Goal: Information Seeking & Learning: Learn about a topic

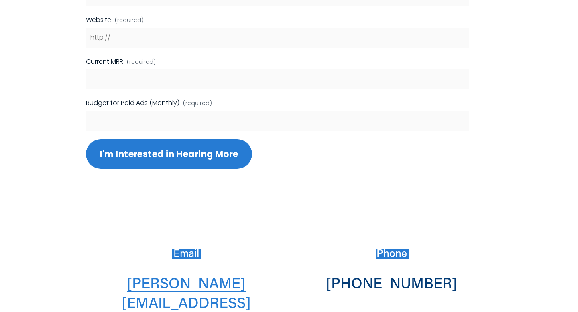
scroll to position [363, 0]
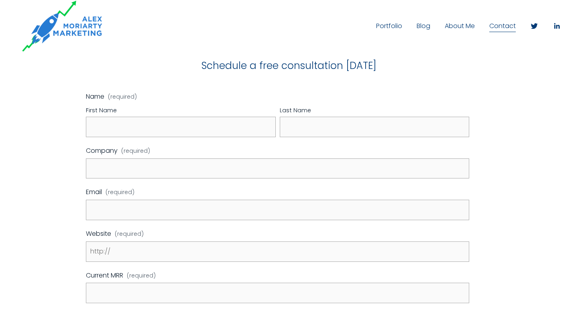
scroll to position [0, 0]
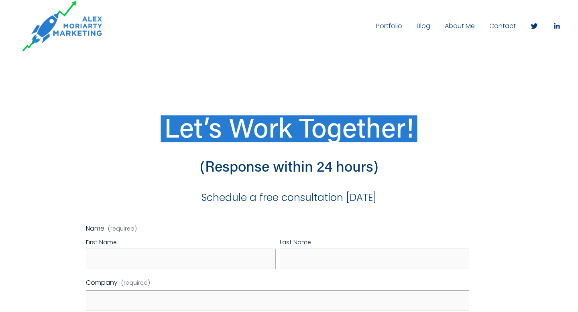
click at [388, 30] on link "Portfolio" at bounding box center [389, 26] width 26 height 13
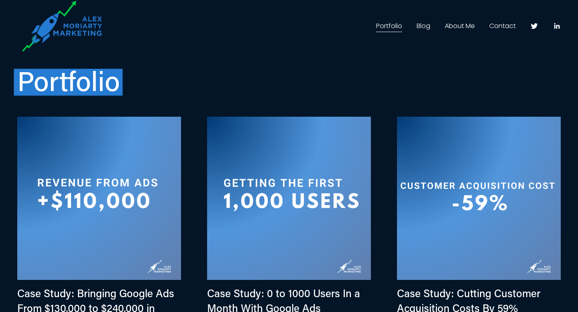
click at [162, 54] on div "Portfolio" at bounding box center [151, 76] width 269 height 44
click at [471, 25] on link "About Me" at bounding box center [459, 26] width 30 height 13
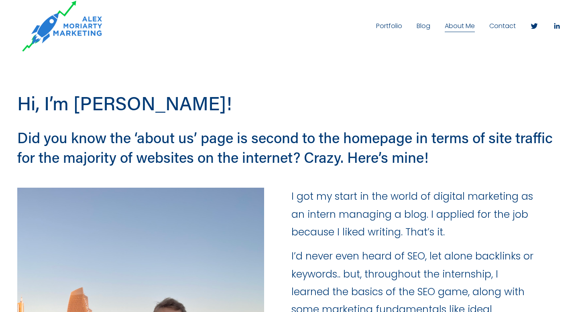
click at [377, 27] on link "Portfolio" at bounding box center [389, 26] width 26 height 13
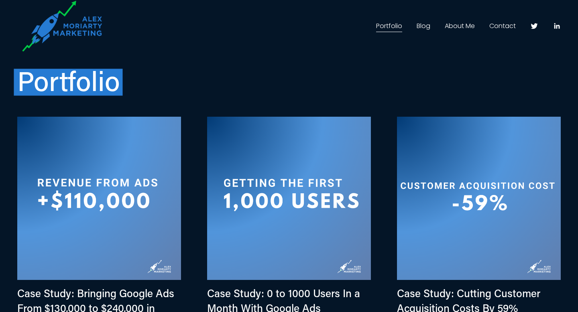
click at [430, 30] on link "Blog" at bounding box center [423, 26] width 14 height 13
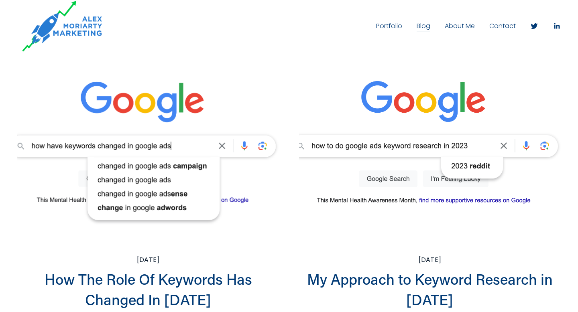
click at [457, 28] on link "About Me" at bounding box center [459, 26] width 30 height 13
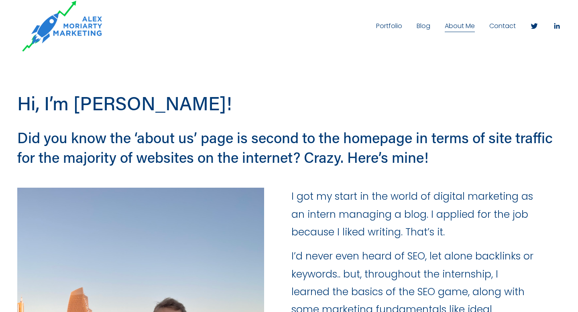
click at [492, 22] on link "Contact" at bounding box center [502, 26] width 26 height 13
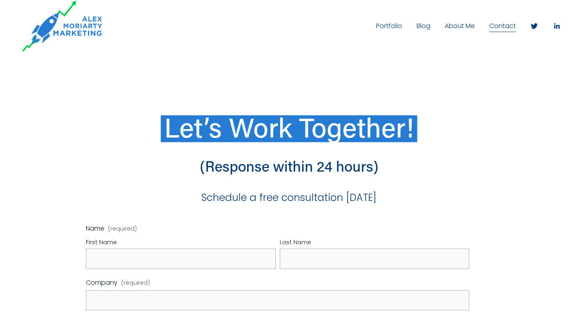
click at [453, 24] on link "About Me" at bounding box center [459, 26] width 30 height 13
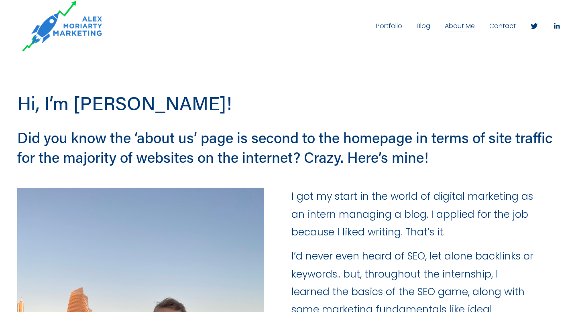
click at [394, 26] on link "Portfolio" at bounding box center [389, 26] width 26 height 13
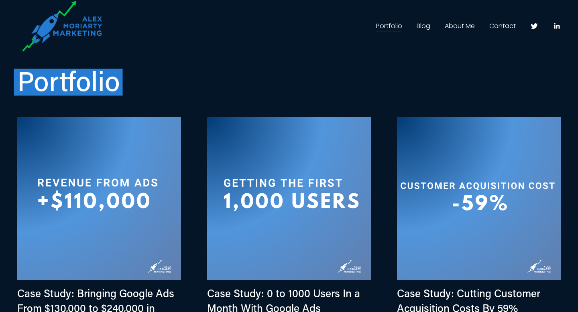
click at [480, 27] on nav "Portfolio Blog About Me Contact" at bounding box center [446, 26] width 140 height 13
click at [210, 89] on h1 "Portfolio" at bounding box center [151, 81] width 269 height 34
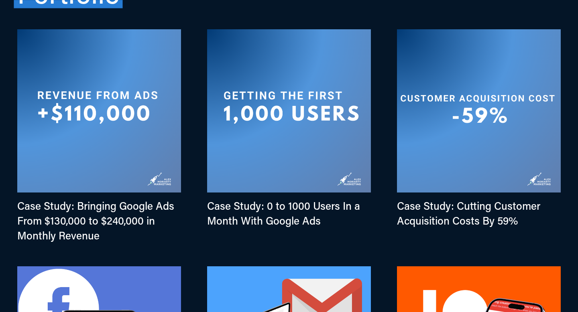
scroll to position [89, 0]
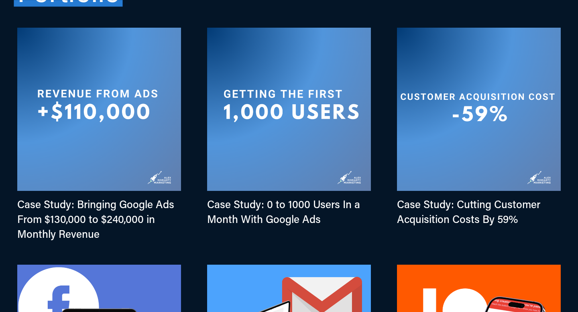
click at [4, 39] on div "Case Study: Bringing Google Ads From $130,000 to $240,000 in Monthly Revenue Ca…" at bounding box center [289, 240] width 578 height 465
click at [49, 13] on div "Case Study: Bringing Google Ads From $130,000 to $240,000 in Monthly Revenue Ca…" at bounding box center [289, 240] width 578 height 465
click at [146, 20] on div "Case Study: Bringing Google Ads From $130,000 to $240,000 in Monthly Revenue Ca…" at bounding box center [289, 240] width 578 height 465
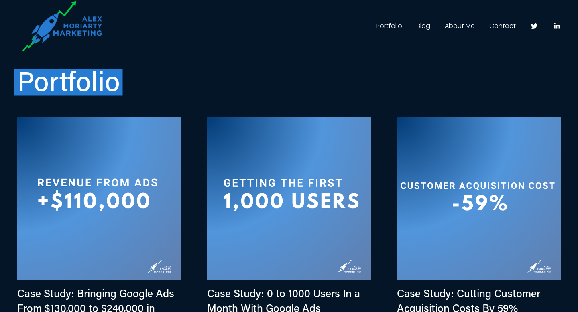
scroll to position [101, 0]
